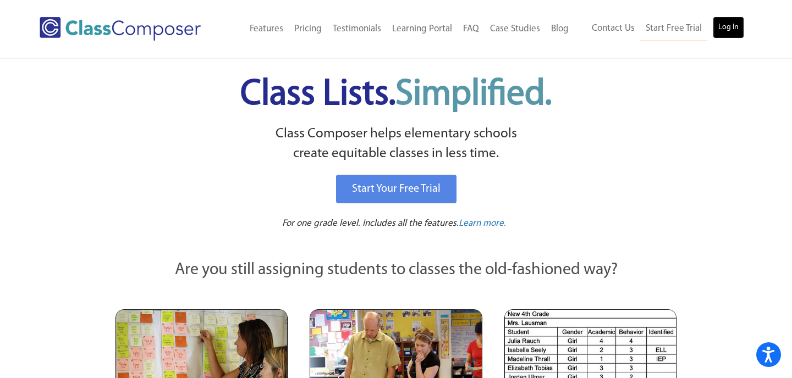
click at [720, 26] on link "Log In" at bounding box center [728, 27] width 31 height 22
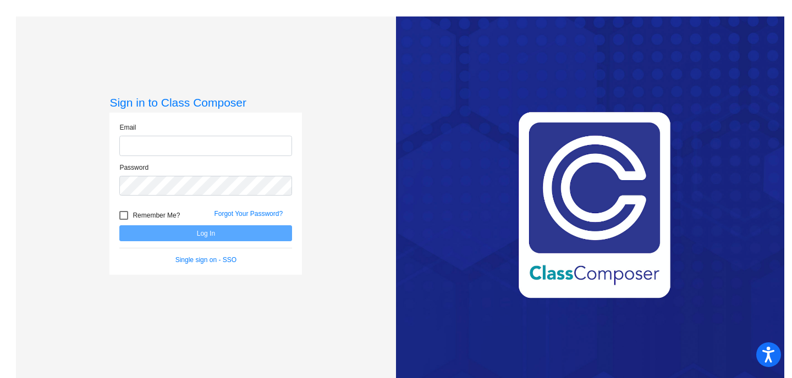
click at [213, 146] on input "email" at bounding box center [205, 146] width 173 height 20
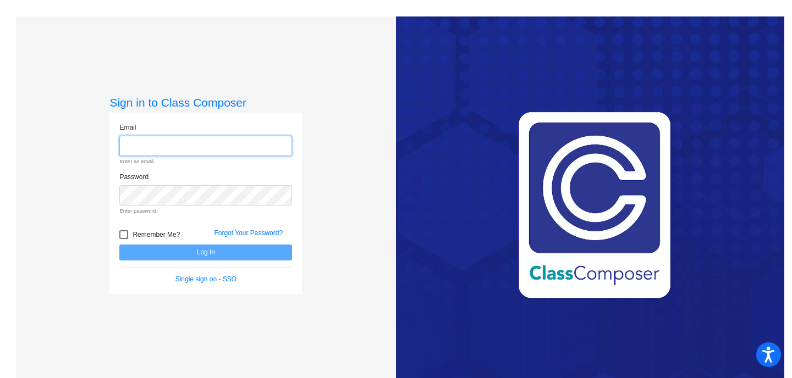
type input "[EMAIL_ADDRESS][DOMAIN_NAME]"
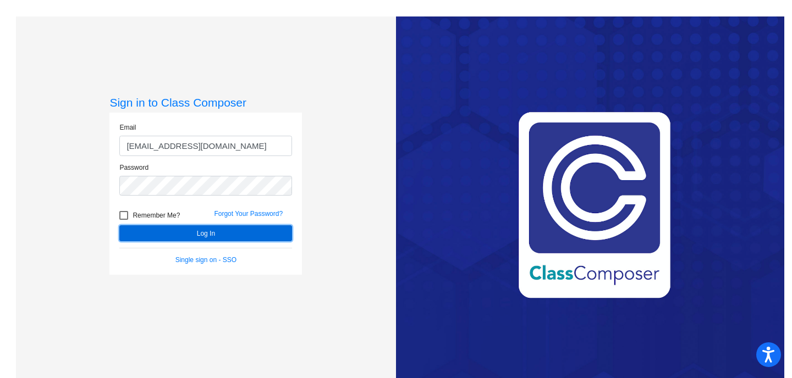
click at [211, 234] on button "Log In" at bounding box center [205, 233] width 173 height 16
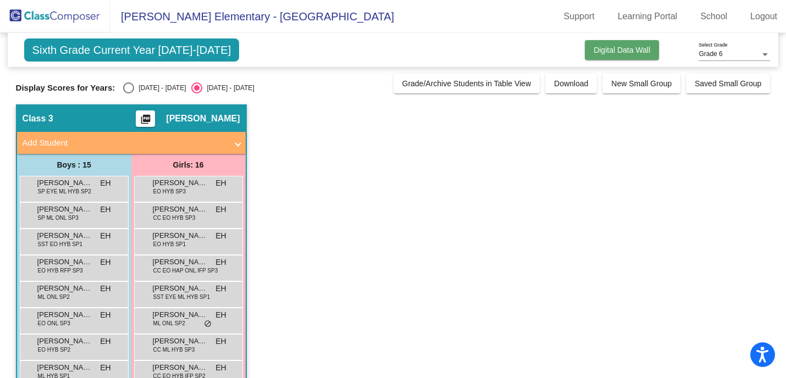
click at [627, 46] on span "Digital Data Wall" at bounding box center [622, 50] width 57 height 9
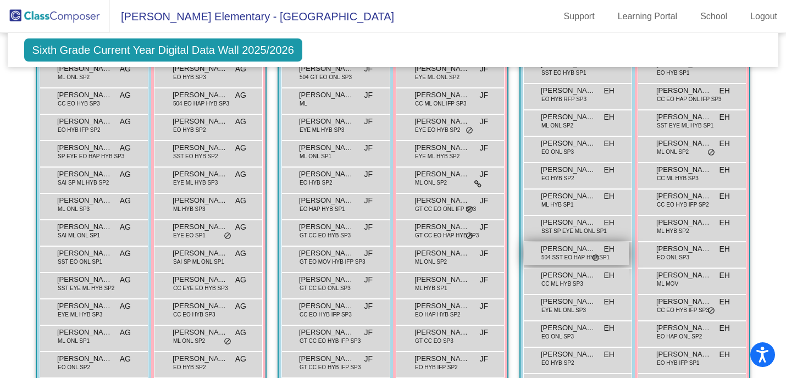
scroll to position [386, 0]
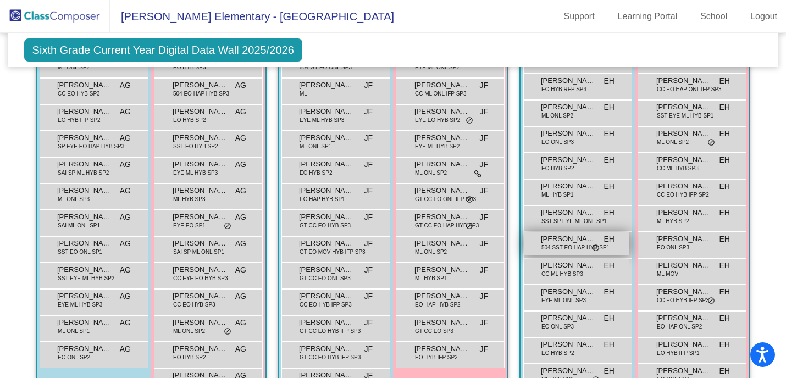
click at [598, 252] on div "Giovanni Ramirez 504 SST EO HAP HYB SP1 EH lock do_not_disturb_alt" at bounding box center [576, 244] width 105 height 23
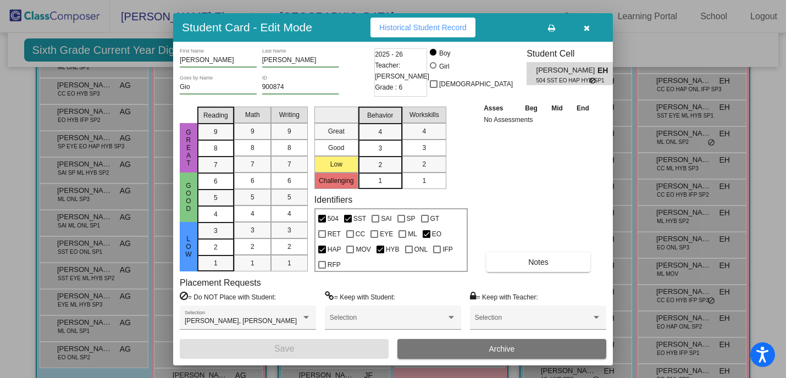
click at [589, 23] on span "button" at bounding box center [587, 27] width 6 height 9
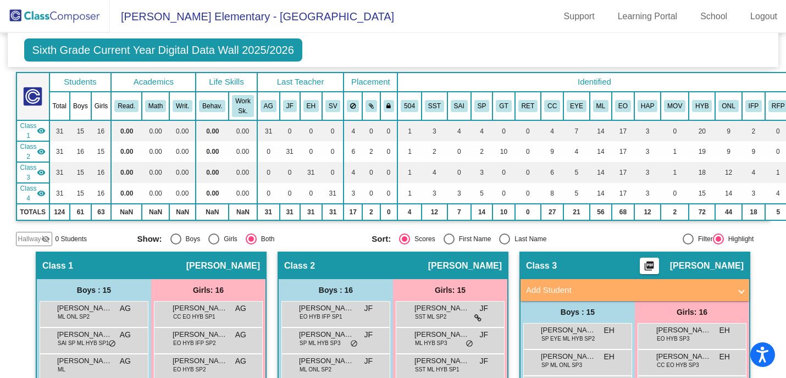
scroll to position [58, 0]
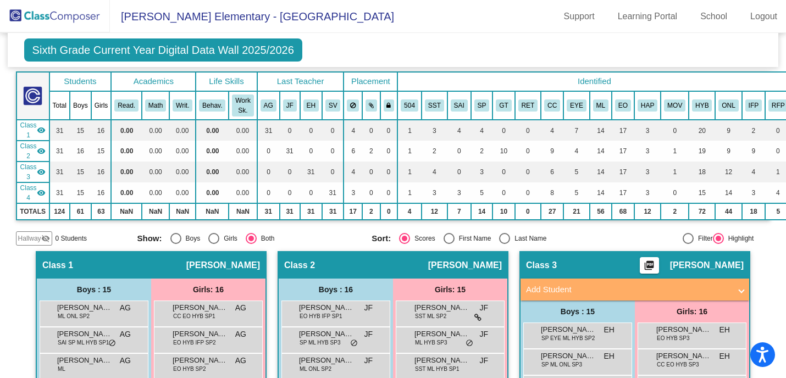
click at [44, 173] on mat-icon "visibility" at bounding box center [41, 172] width 9 height 9
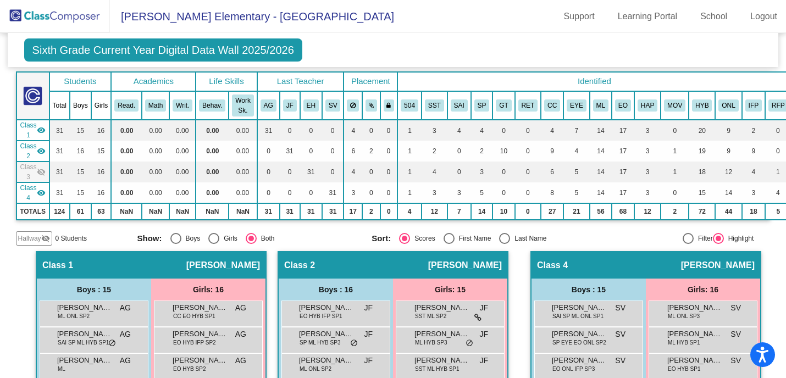
click at [44, 173] on mat-icon "visibility_off" at bounding box center [41, 172] width 9 height 9
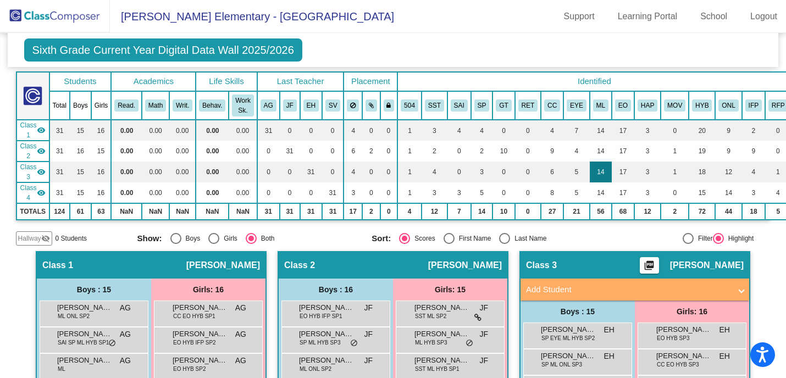
scroll to position [58, 11]
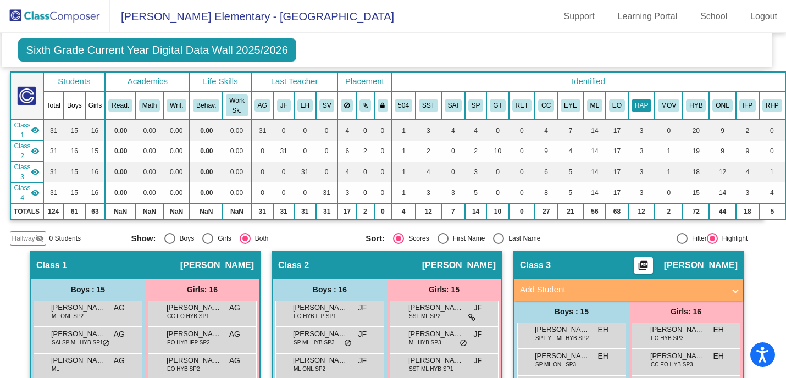
click at [638, 105] on button "HAP" at bounding box center [642, 106] width 20 height 12
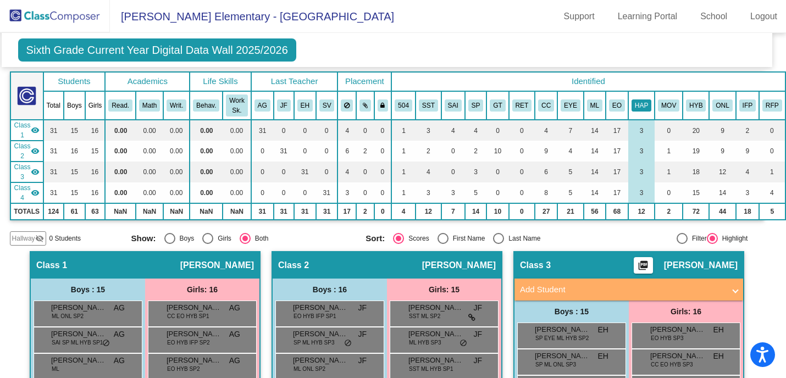
click at [638, 105] on button "HAP" at bounding box center [642, 106] width 20 height 12
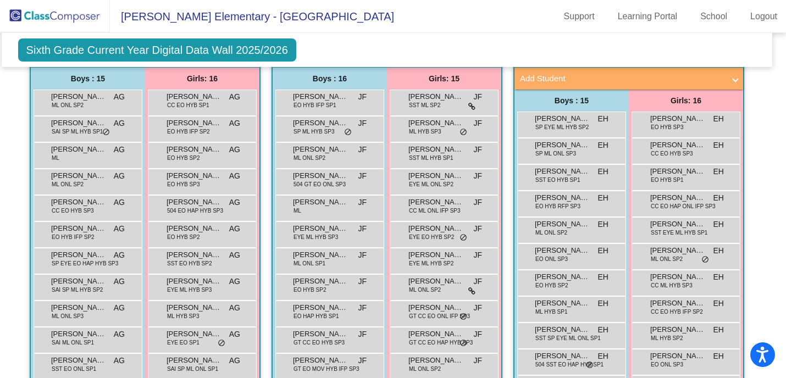
scroll to position [271, 11]
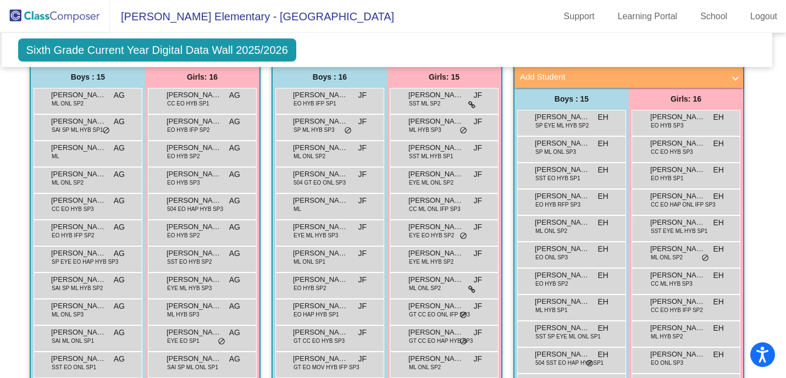
click at [551, 344] on div "Gerardo Pavia Orzuna SST SP EYE ML ONL SP1 EH lock do_not_disturb_alt" at bounding box center [571, 334] width 109 height 26
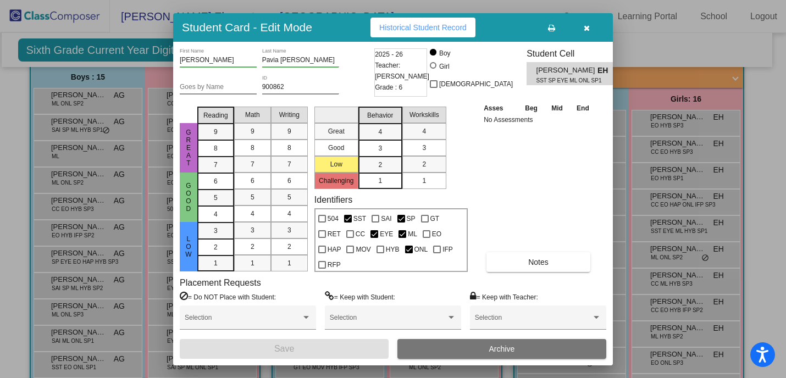
click at [587, 27] on icon "button" at bounding box center [587, 28] width 6 height 8
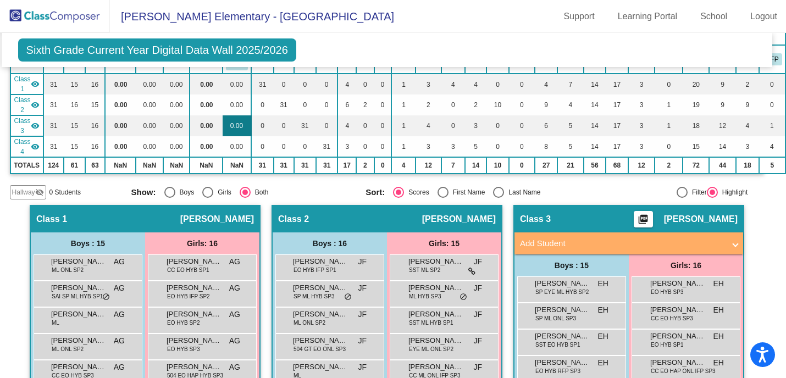
scroll to position [107, 11]
